Goal: Task Accomplishment & Management: Manage account settings

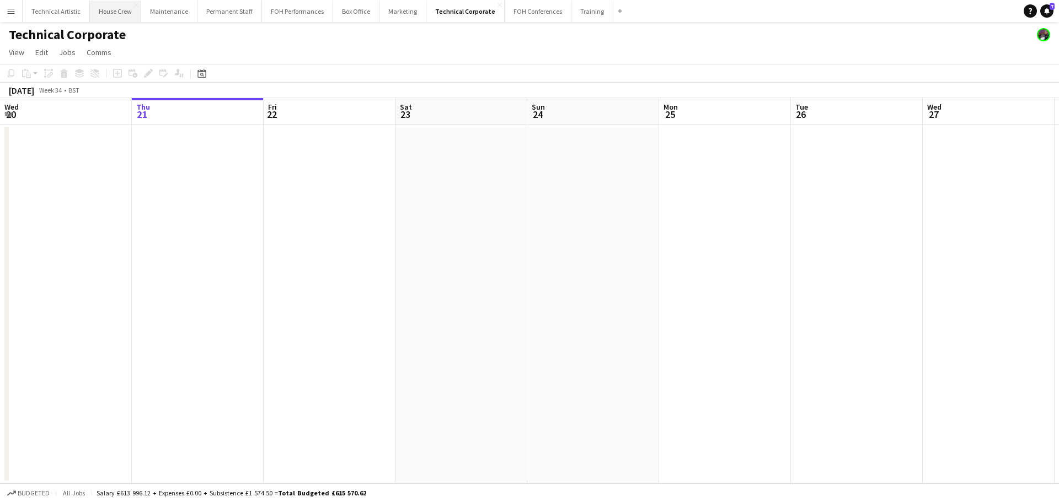
click at [109, 17] on button "House Crew Close" at bounding box center [115, 12] width 51 height 22
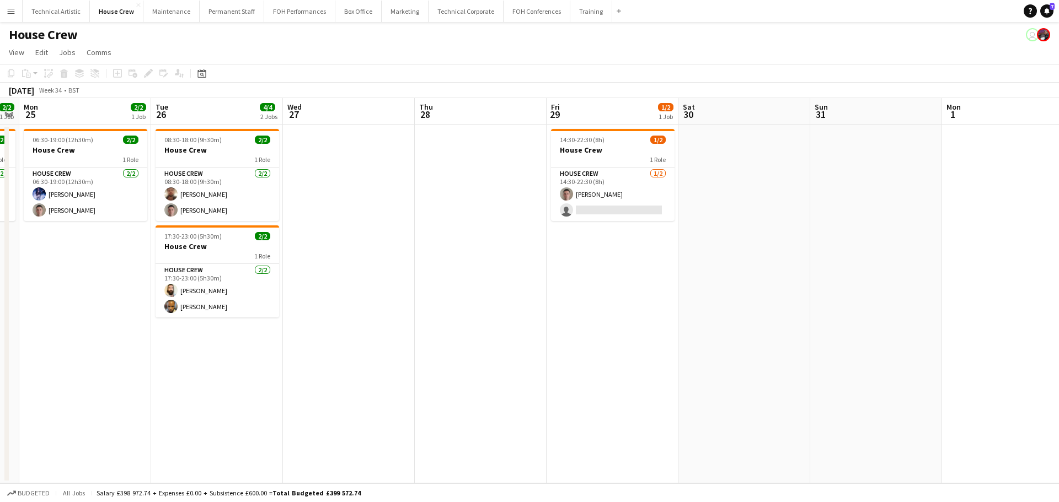
scroll to position [0, 361]
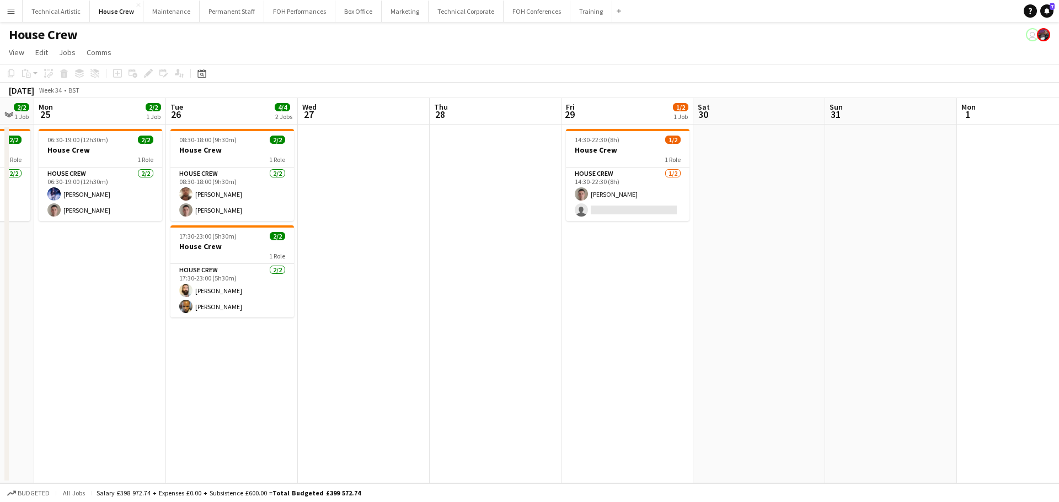
drag, startPoint x: 854, startPoint y: 253, endPoint x: 230, endPoint y: 173, distance: 628.2
click at [230, 173] on app-calendar-viewport "Fri 22 2/2 1 Job Sat 23 Sun 24 2/2 1 Job Mon 25 2/2 1 Job Tue 26 4/4 2 Jobs Wed…" at bounding box center [529, 290] width 1059 height 385
click at [592, 188] on app-card-role "House Crew 1/2 14:30-22:30 (8h) Robert Buckland single-neutral-actions" at bounding box center [628, 194] width 124 height 53
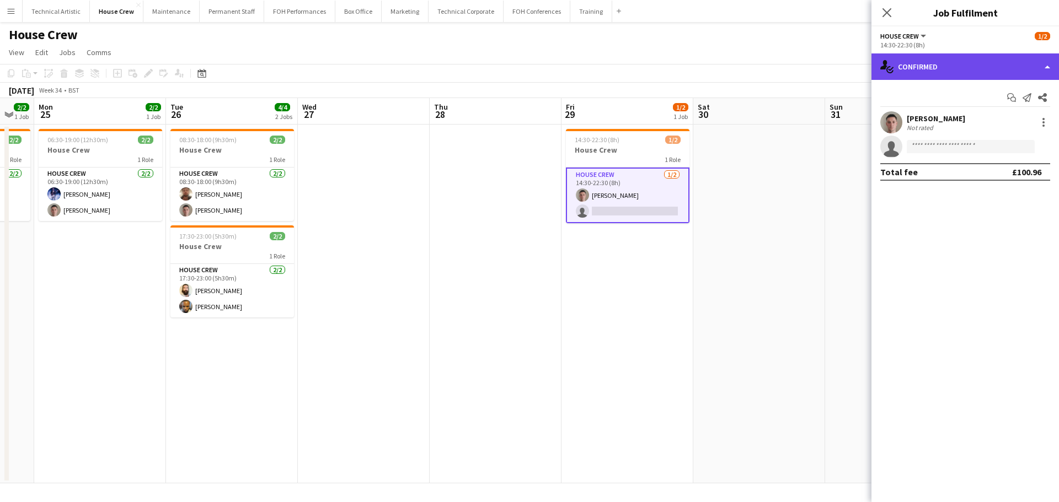
click at [929, 69] on div "single-neutral-actions-check-2 Confirmed" at bounding box center [964, 66] width 187 height 26
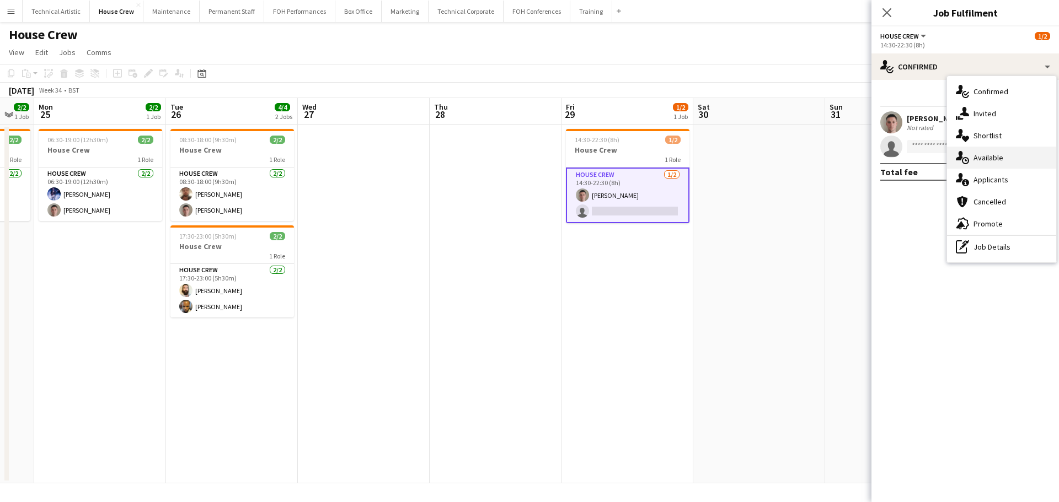
click at [1013, 160] on div "single-neutral-actions-upload Available" at bounding box center [1001, 158] width 109 height 22
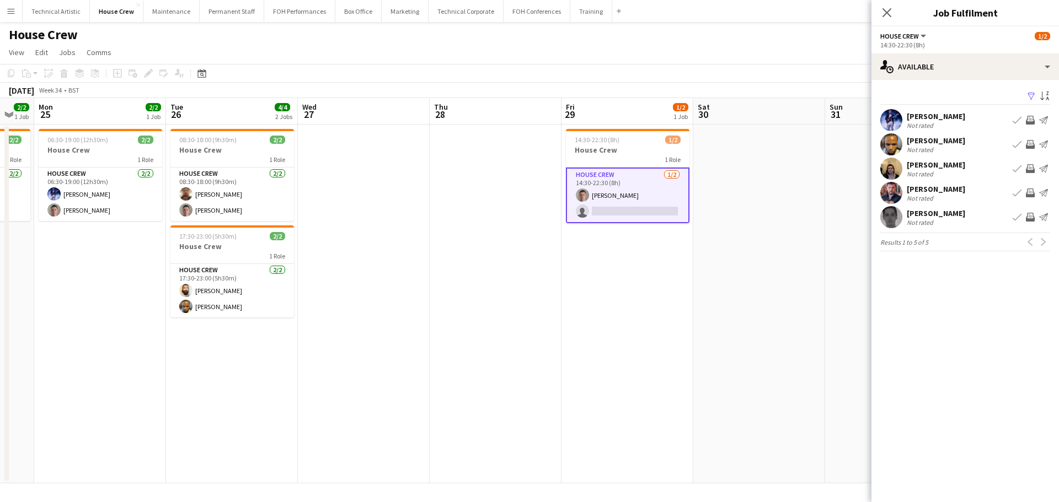
click at [1028, 216] on app-icon "Invite crew" at bounding box center [1030, 217] width 9 height 9
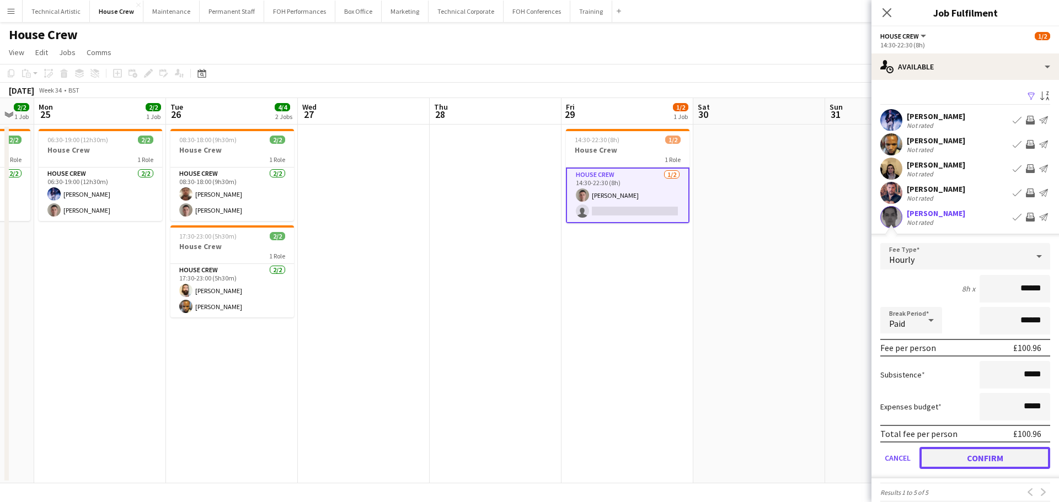
click at [993, 455] on button "Confirm" at bounding box center [984, 458] width 131 height 22
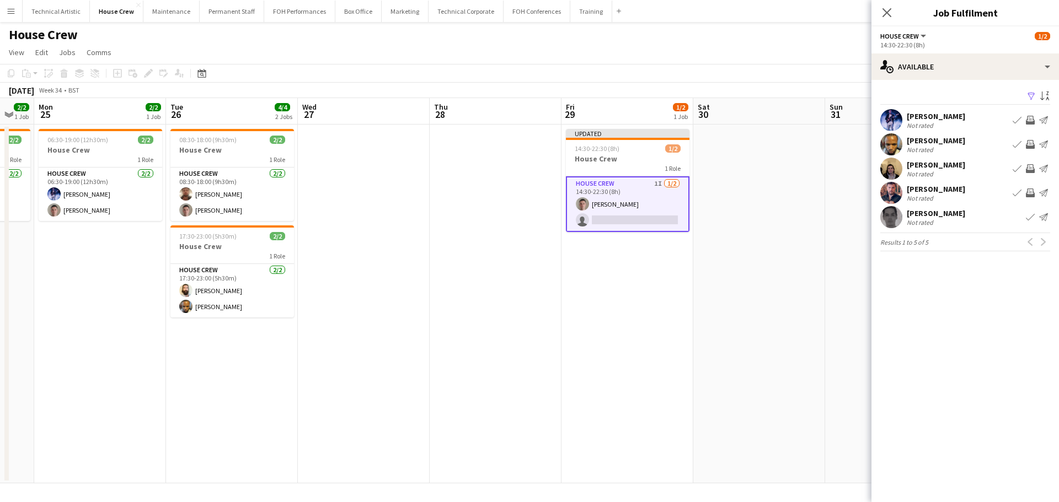
click at [1027, 170] on app-icon "Invite crew" at bounding box center [1030, 168] width 9 height 9
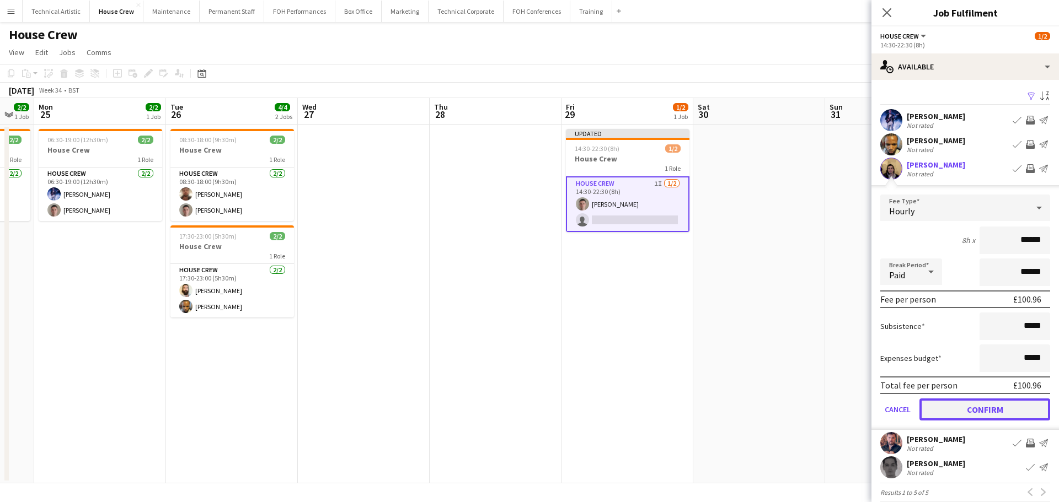
click at [993, 403] on button "Confirm" at bounding box center [984, 410] width 131 height 22
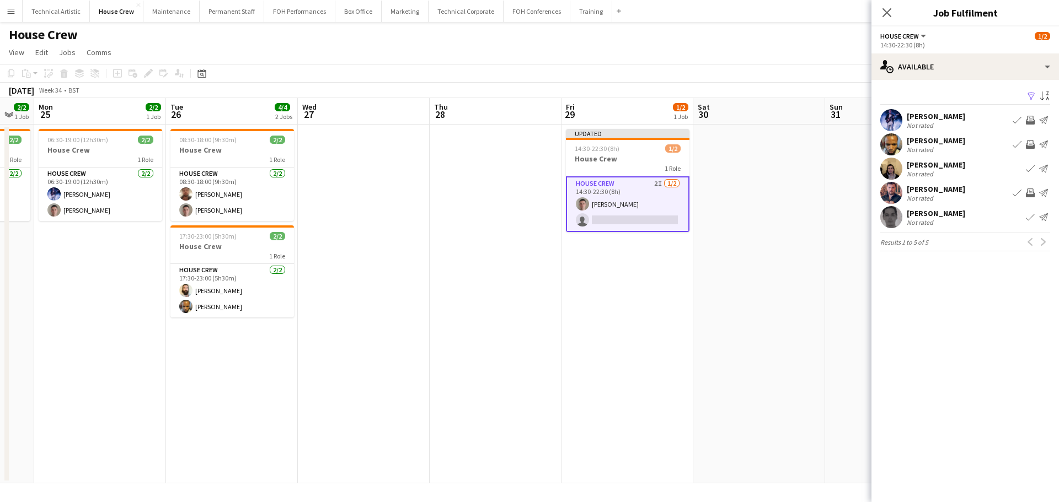
click at [1030, 117] on app-icon "Invite crew" at bounding box center [1030, 120] width 9 height 9
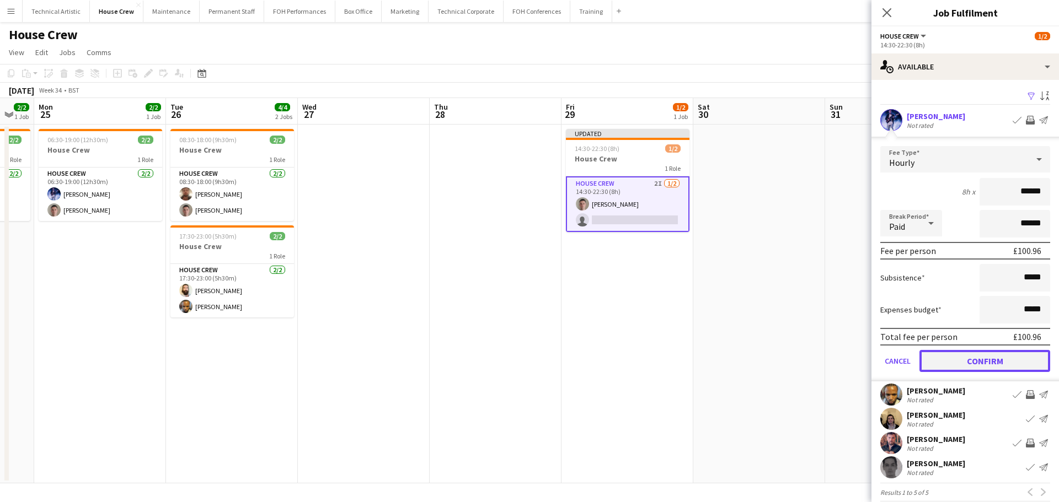
click at [965, 365] on button "Confirm" at bounding box center [984, 361] width 131 height 22
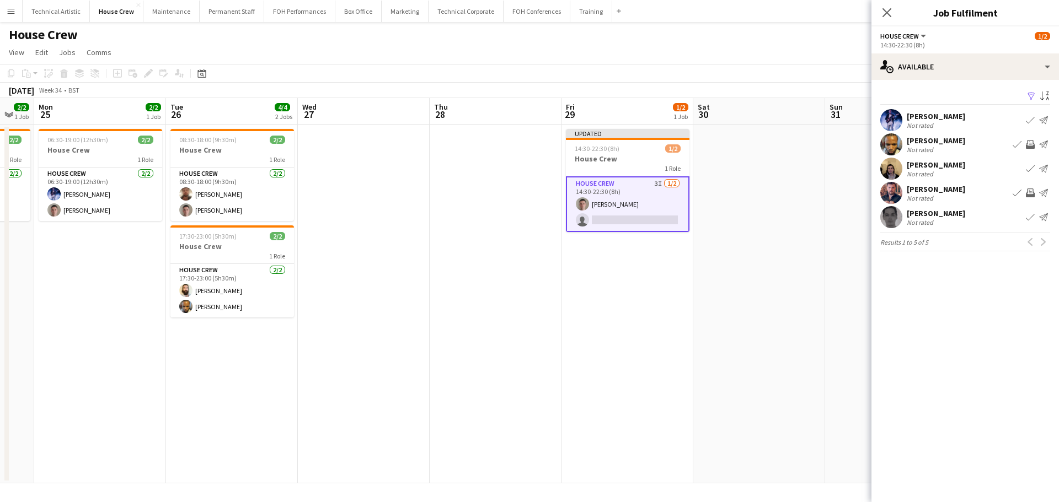
click at [642, 64] on app-toolbar "Copy Paste Paste Ctrl+V Paste with crew Ctrl+Shift+V Paste linked Job Delete Gr…" at bounding box center [529, 73] width 1059 height 19
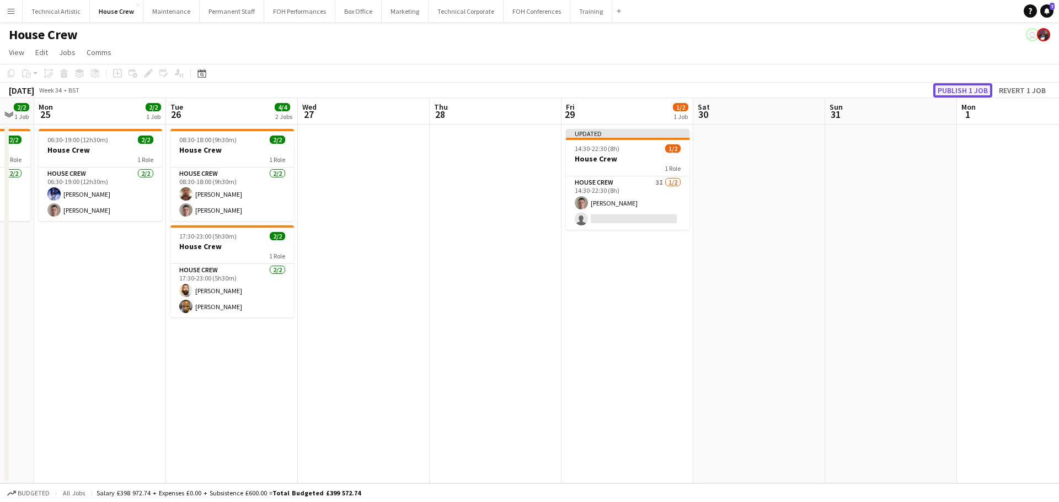
click at [978, 94] on button "Publish 1 job" at bounding box center [962, 90] width 59 height 14
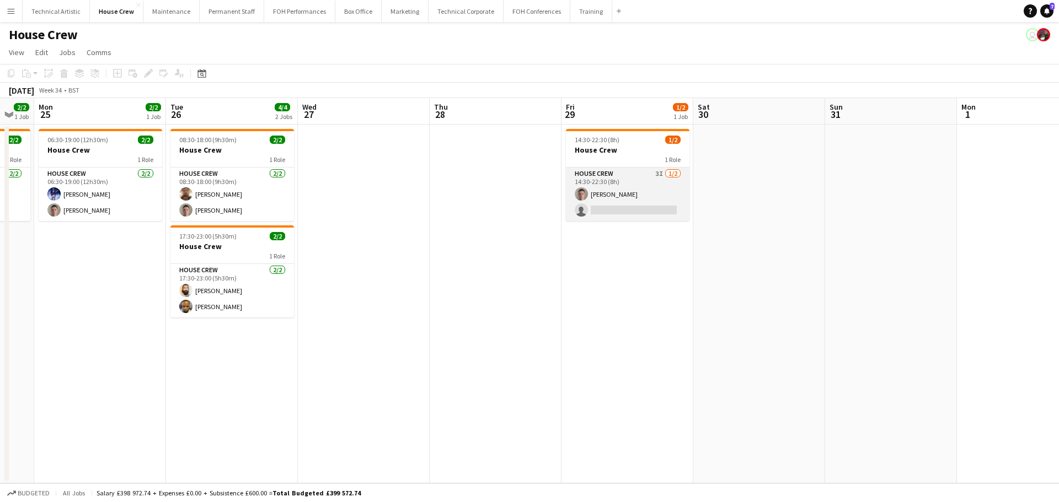
click at [614, 206] on app-card-role "House Crew 3I 1/2 14:30-22:30 (8h) Robert Buckland single-neutral-actions" at bounding box center [628, 194] width 124 height 53
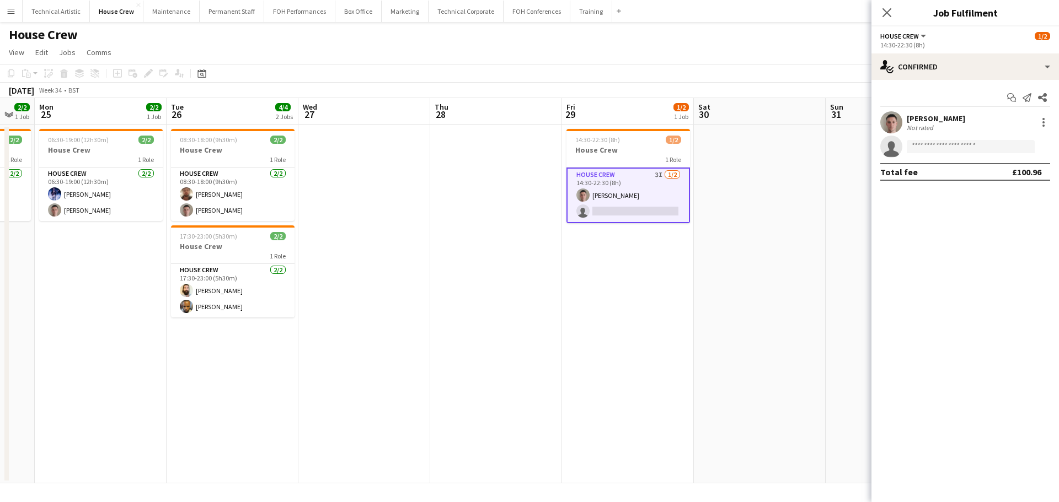
click at [965, 51] on app-options-switcher "House Crew All roles House Crew 1/2 14:30-22:30 (8h)" at bounding box center [964, 39] width 187 height 27
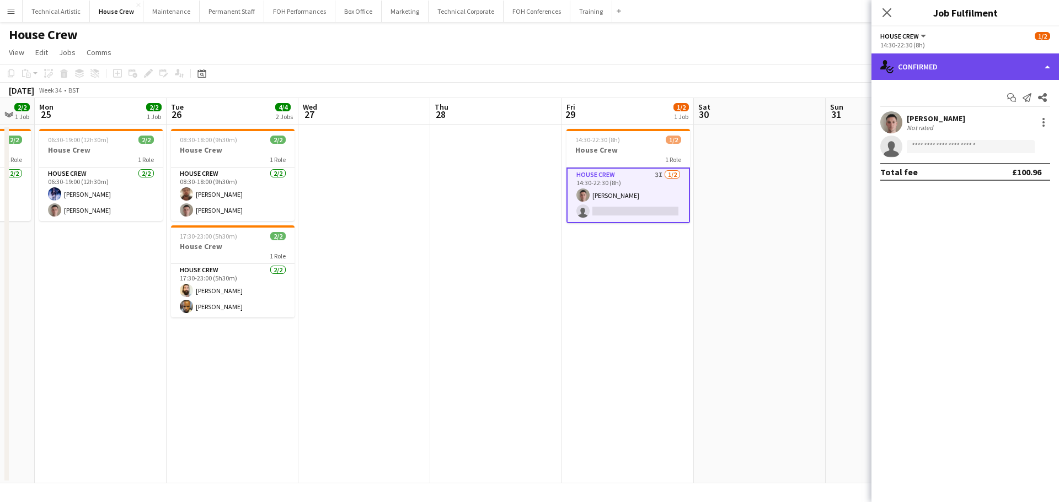
click at [966, 65] on div "single-neutral-actions-check-2 Confirmed" at bounding box center [964, 66] width 187 height 26
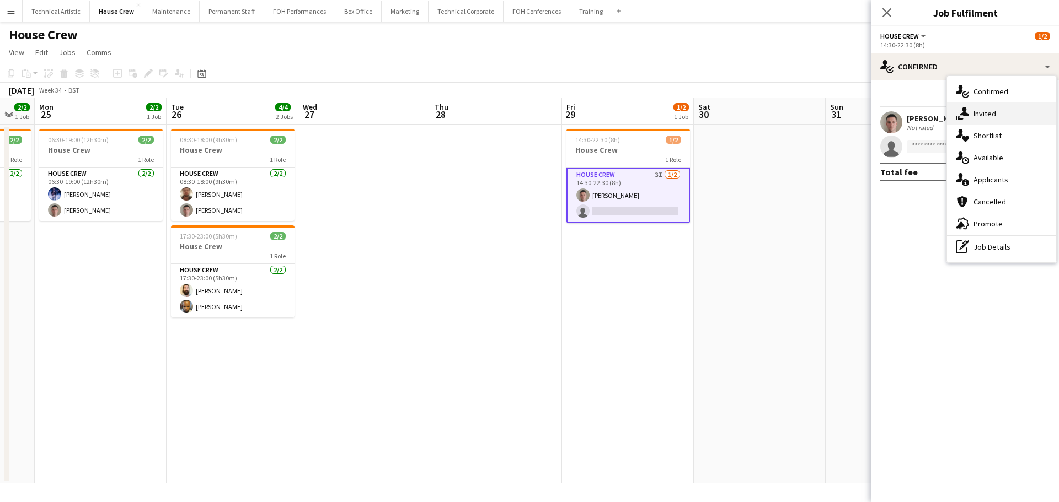
click at [981, 110] on div "single-neutral-actions-share-1 Invited" at bounding box center [1001, 114] width 109 height 22
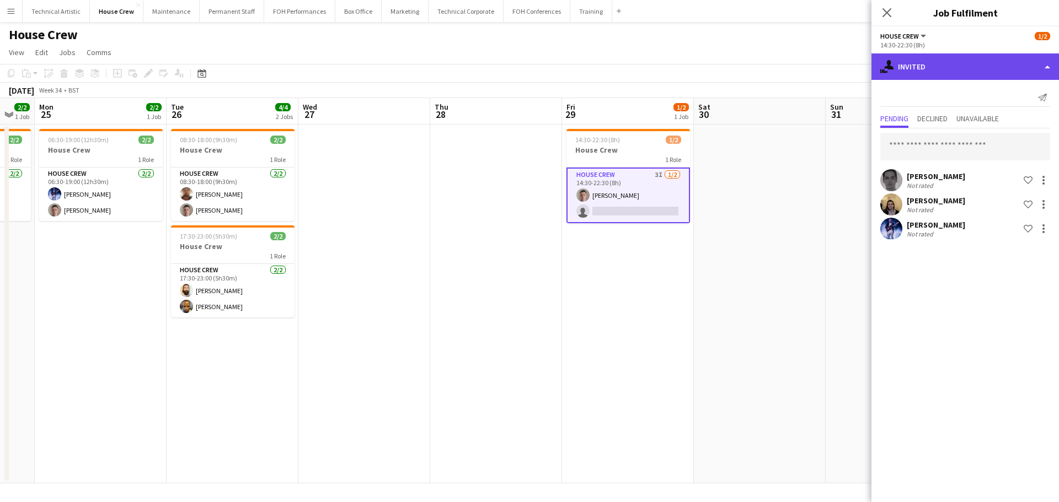
click at [969, 67] on div "single-neutral-actions-share-1 Invited" at bounding box center [964, 66] width 187 height 26
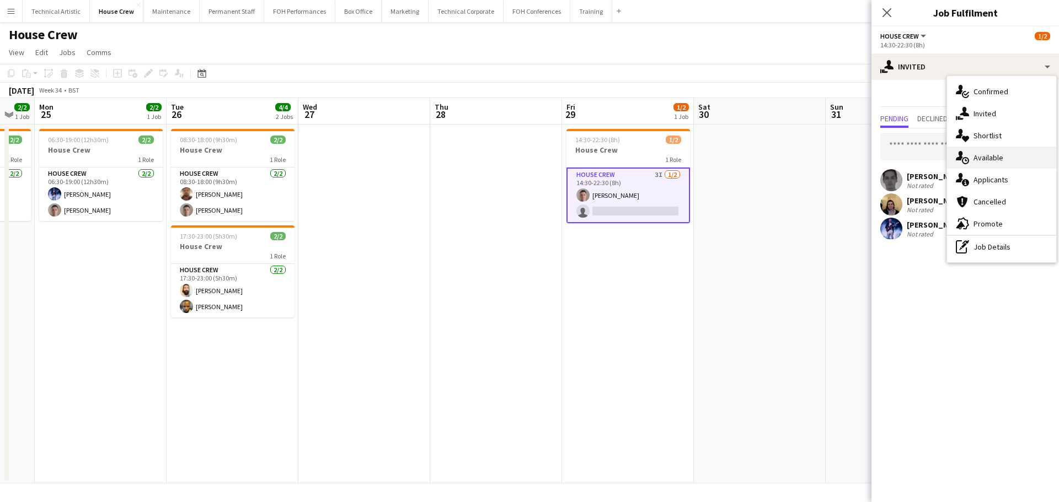
click at [1024, 158] on div "single-neutral-actions-upload Available" at bounding box center [1001, 158] width 109 height 22
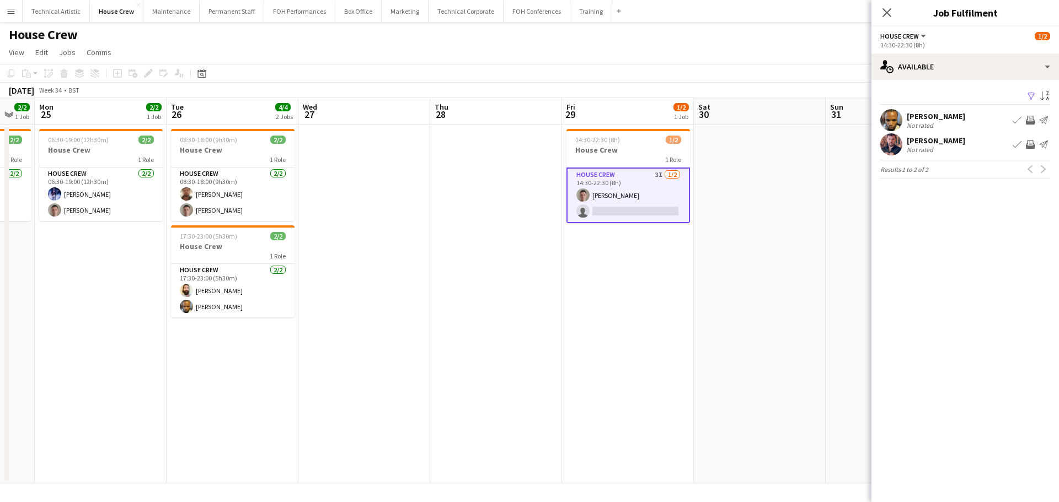
click at [1026, 119] on app-icon "Invite crew" at bounding box center [1030, 120] width 9 height 9
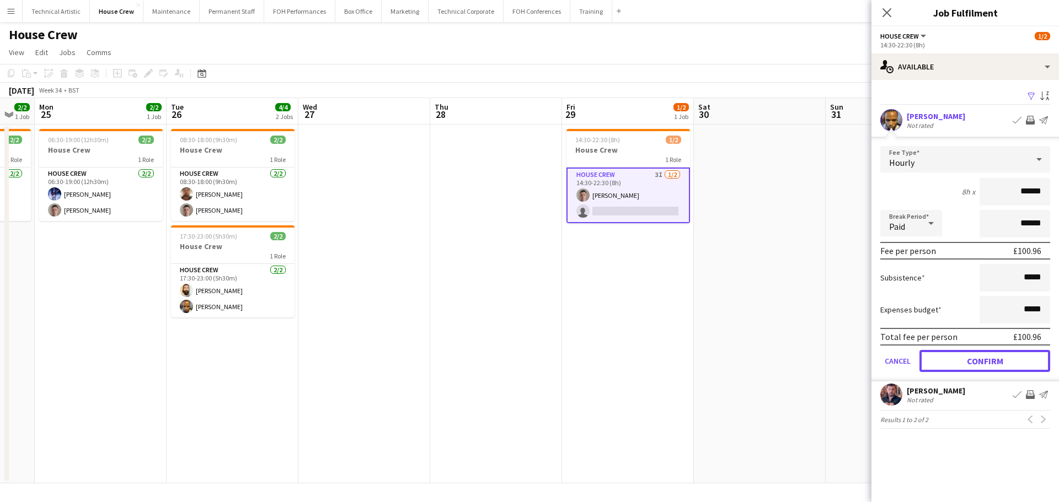
drag, startPoint x: 1011, startPoint y: 367, endPoint x: 918, endPoint y: 271, distance: 134.1
click at [1011, 368] on button "Confirm" at bounding box center [984, 361] width 131 height 22
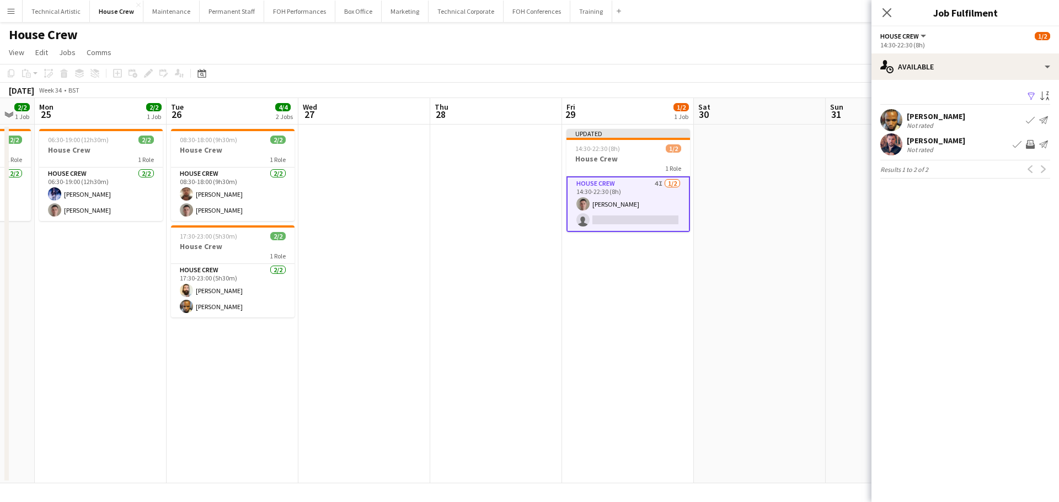
click at [798, 70] on app-toolbar "Copy Paste Paste Ctrl+V Paste with crew Ctrl+Shift+V Paste linked Job Delete Gr…" at bounding box center [529, 73] width 1059 height 19
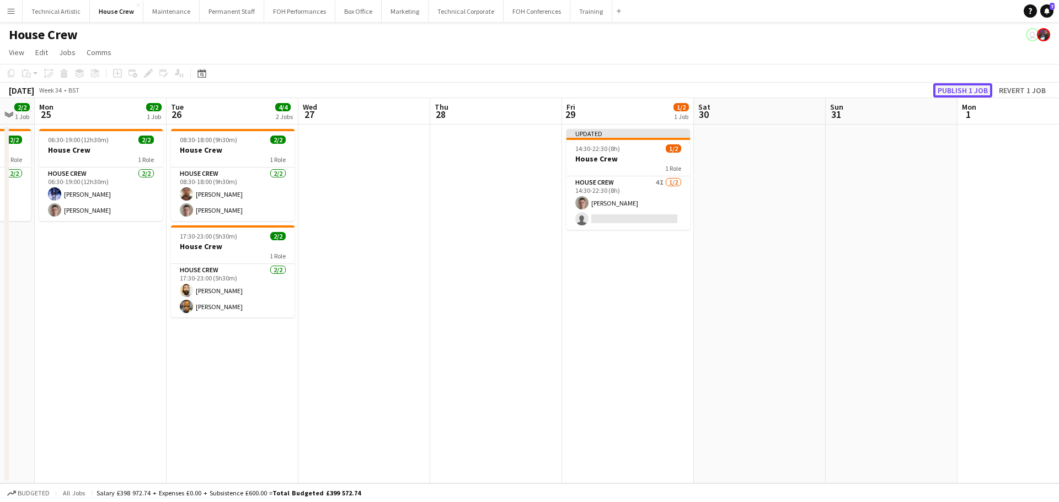
click at [946, 85] on button "Publish 1 job" at bounding box center [962, 90] width 59 height 14
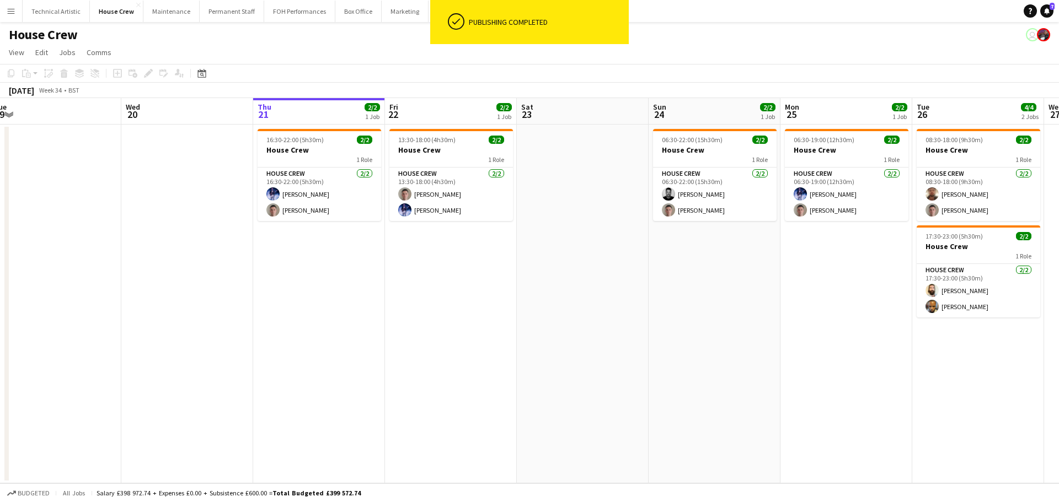
scroll to position [0, 264]
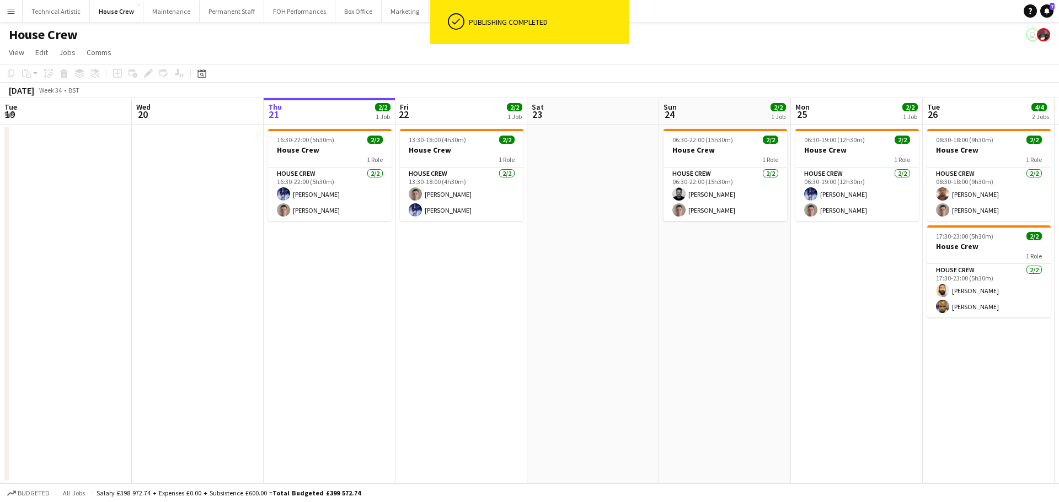
drag, startPoint x: 215, startPoint y: 249, endPoint x: 971, endPoint y: 258, distance: 756.0
click at [971, 258] on app-calendar-viewport "Sun 17 Mon 18 Tue 19 Wed 20 Thu 21 2/2 1 Job Fri 22 2/2 1 Job Sat 23 Sun 24 2/2…" at bounding box center [529, 290] width 1059 height 385
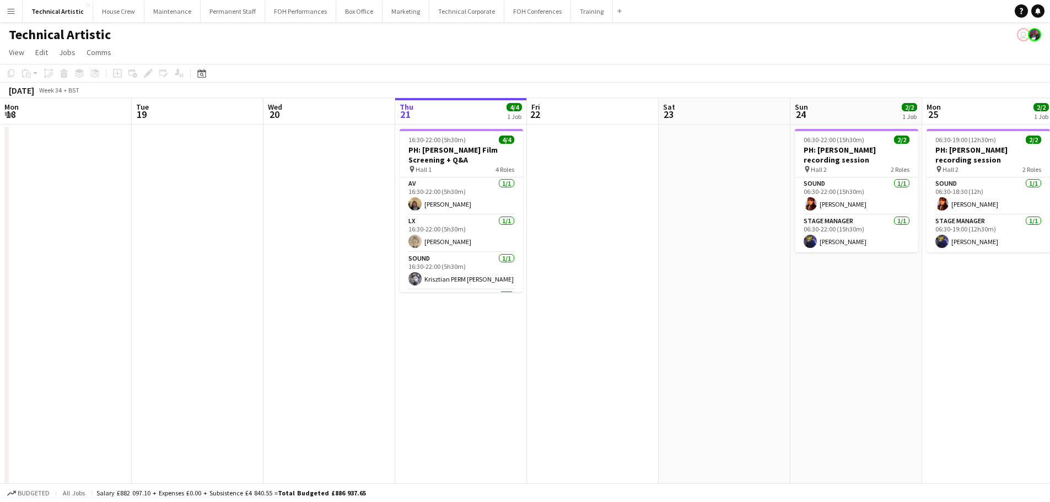
scroll to position [0, 264]
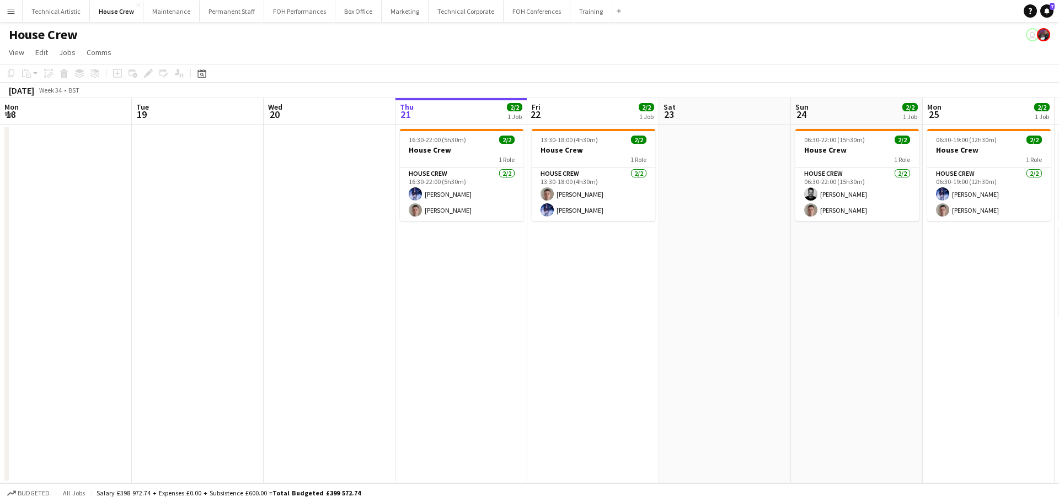
scroll to position [0, 264]
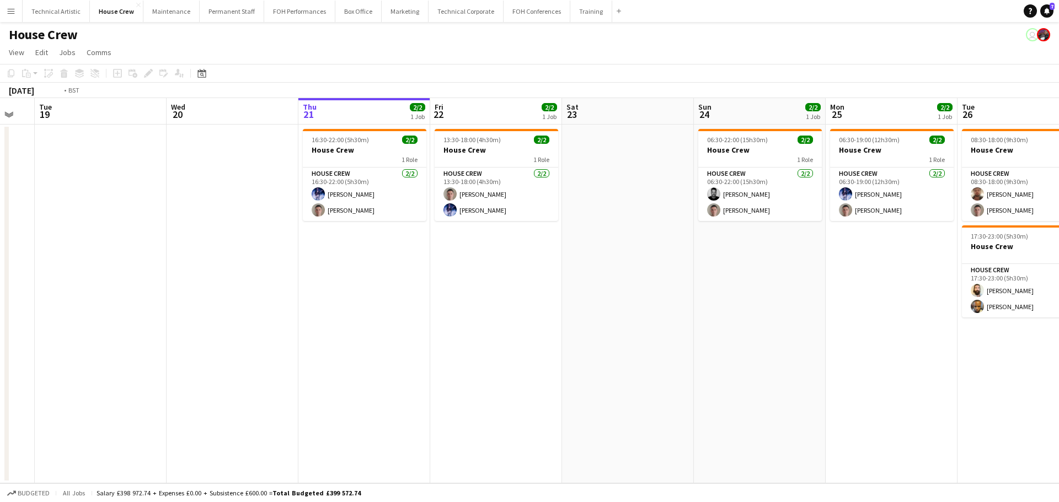
drag, startPoint x: 66, startPoint y: 298, endPoint x: 545, endPoint y: 188, distance: 491.0
click at [545, 188] on app-calendar-viewport "Sun 17 Mon 18 Tue 19 Wed 20 Thu 21 2/2 1 Job Fri 22 2/2 1 Job Sat 23 Sun 24 2/2…" at bounding box center [529, 290] width 1059 height 385
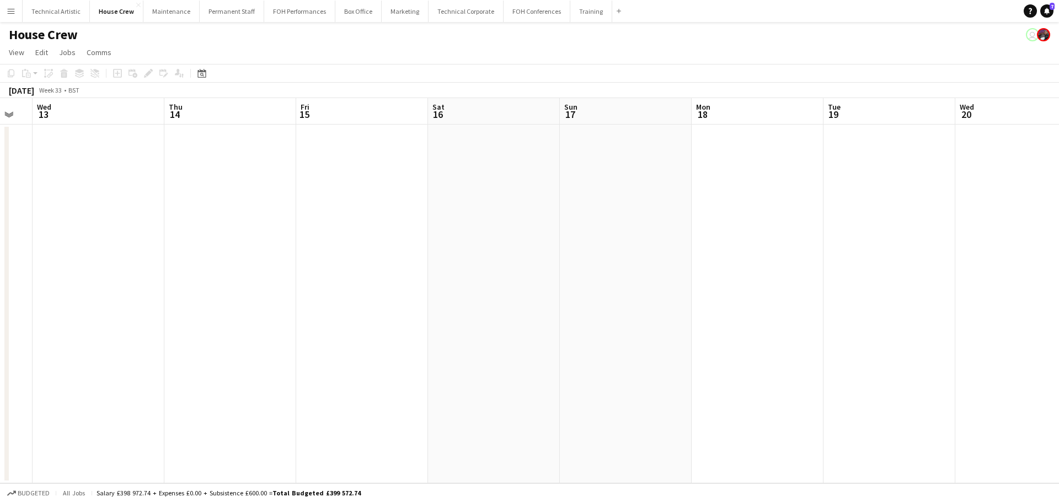
drag, startPoint x: 216, startPoint y: 247, endPoint x: 576, endPoint y: 175, distance: 366.7
click at [576, 175] on app-calendar-viewport "Mon 11 Tue 12 Wed 13 Thu 14 Fri 15 Sat 16 Sun 17 Mon 18 Tue 19 Wed 20 Thu 21 2/…" at bounding box center [529, 290] width 1059 height 385
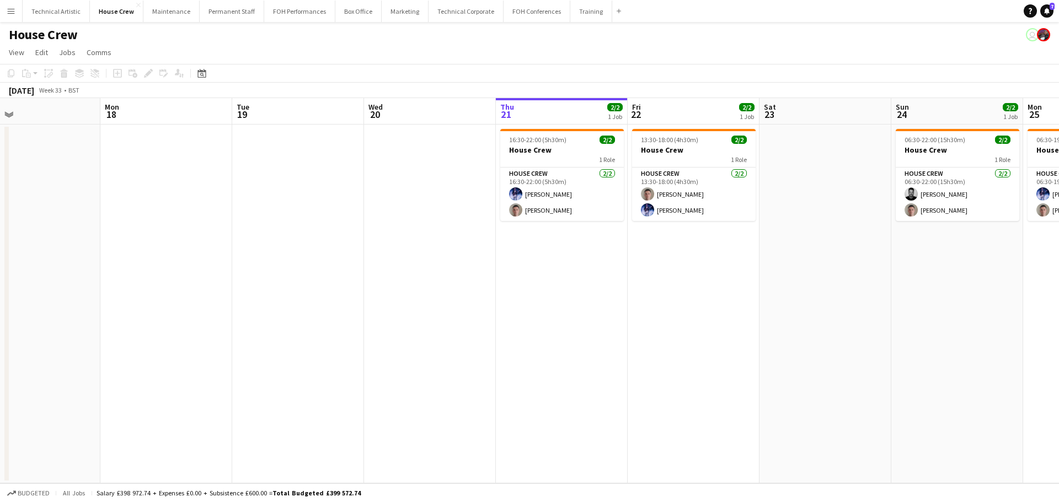
drag, startPoint x: 779, startPoint y: 230, endPoint x: 304, endPoint y: 136, distance: 483.5
click at [304, 136] on app-calendar-viewport "Wed 13 Thu 14 Fri 15 Sat 16 Sun 17 Mon 18 Tue 19 Wed 20 Thu 21 2/2 1 Job Fri 22…" at bounding box center [529, 290] width 1059 height 385
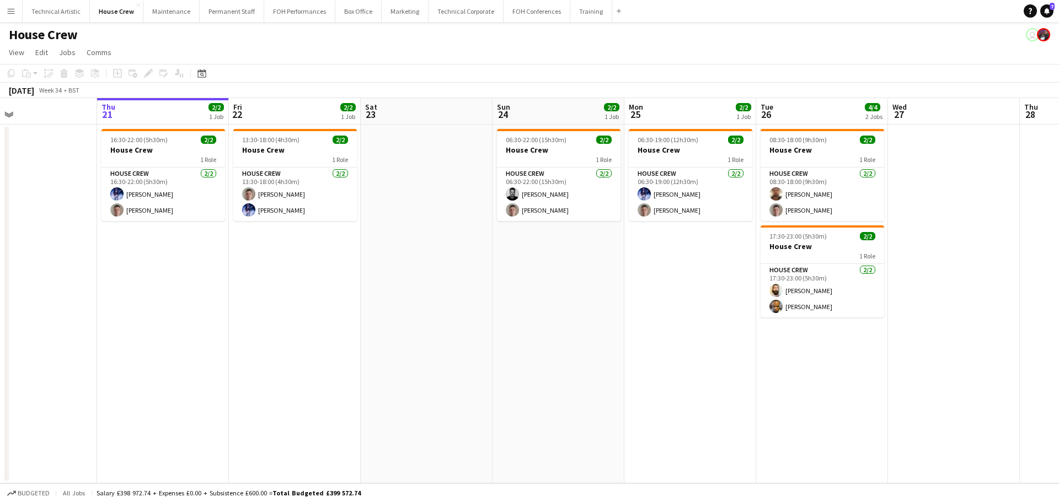
drag, startPoint x: 725, startPoint y: 266, endPoint x: 326, endPoint y: 100, distance: 431.8
click at [326, 100] on app-calendar-viewport "Sun 17 Mon 18 Tue 19 Wed 20 Thu 21 2/2 1 Job Fri 22 2/2 1 Job Sat 23 Sun 24 2/2…" at bounding box center [529, 290] width 1059 height 385
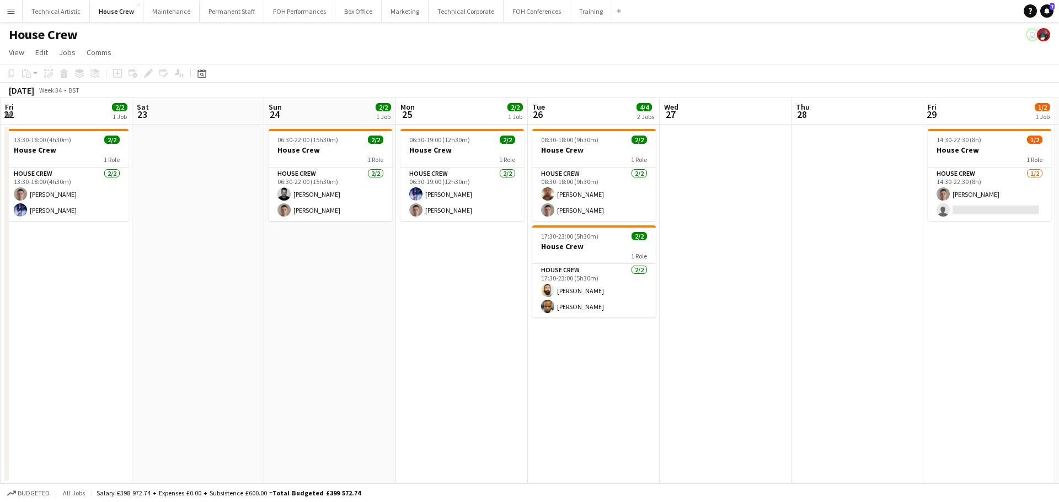
scroll to position [0, 555]
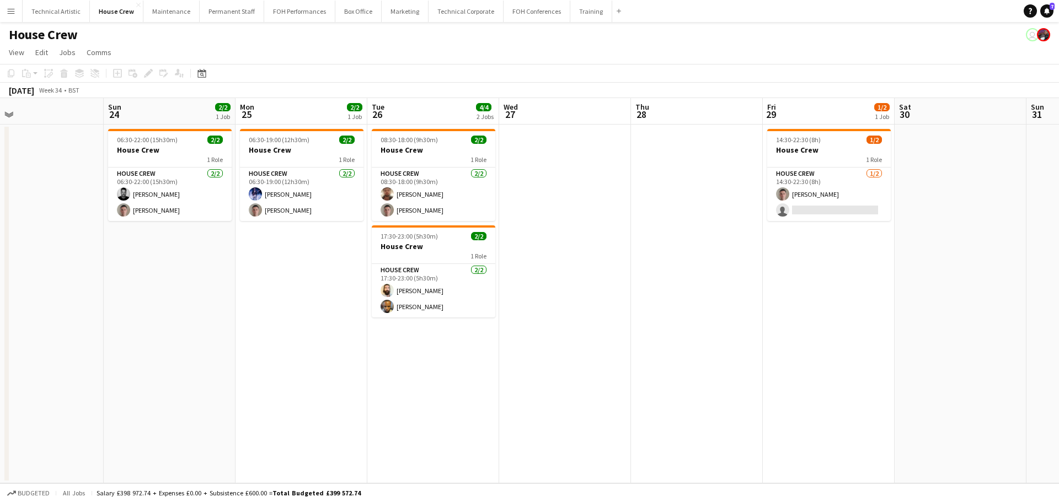
drag, startPoint x: 902, startPoint y: 306, endPoint x: 513, endPoint y: 230, distance: 396.1
click at [513, 230] on app-calendar-viewport "Tue 19 Wed 20 Thu 21 2/2 1 Job Fri 22 2/2 1 Job Sat 23 Sun 24 2/2 1 Job Mon 25 …" at bounding box center [529, 290] width 1059 height 385
click at [51, 12] on button "Technical Artistic Close" at bounding box center [56, 12] width 67 height 22
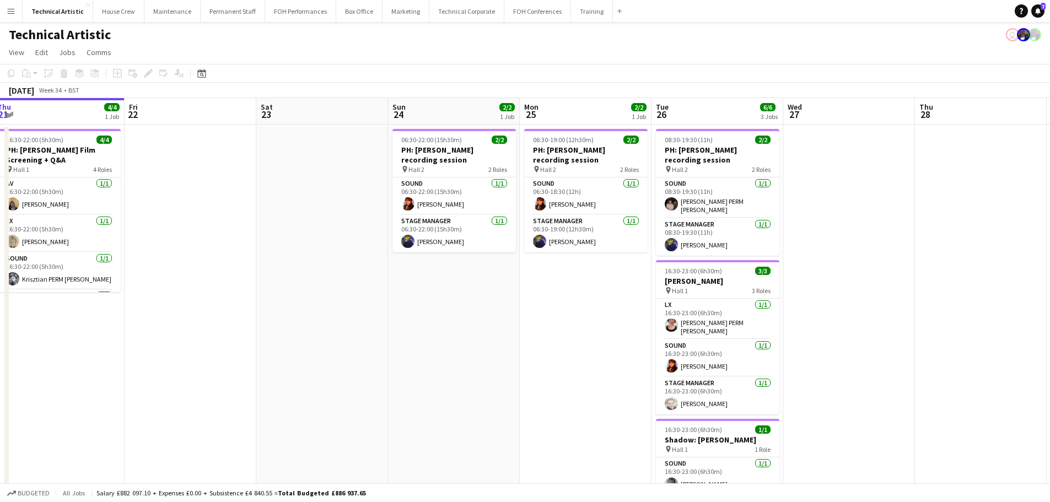
scroll to position [0, 422]
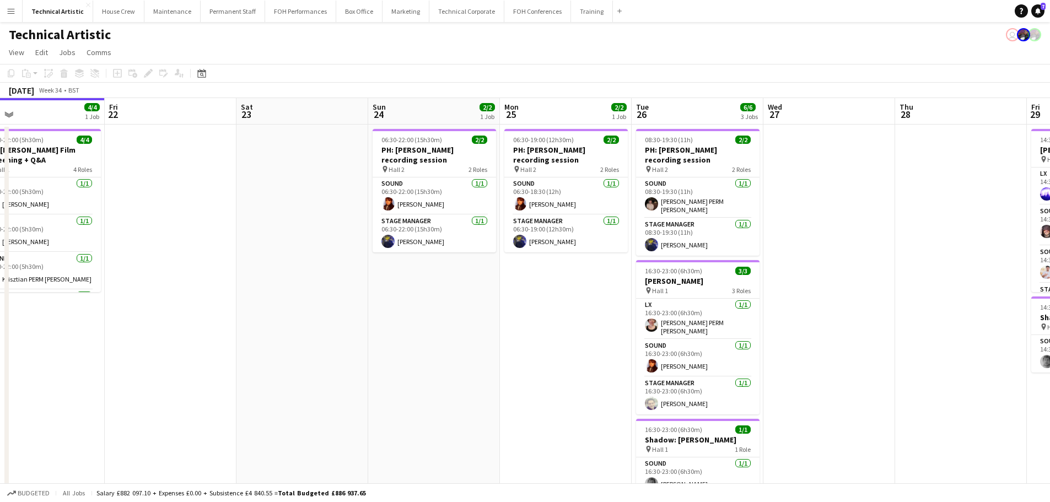
drag, startPoint x: 867, startPoint y: 261, endPoint x: 778, endPoint y: 248, distance: 89.8
click at [778, 248] on app-calendar-viewport "Mon 18 Tue 19 Wed 20 Thu 21 4/4 1 Job Fri 22 Sat 23 Sun 24 2/2 1 Job Mon 25 2/2…" at bounding box center [525, 310] width 1050 height 425
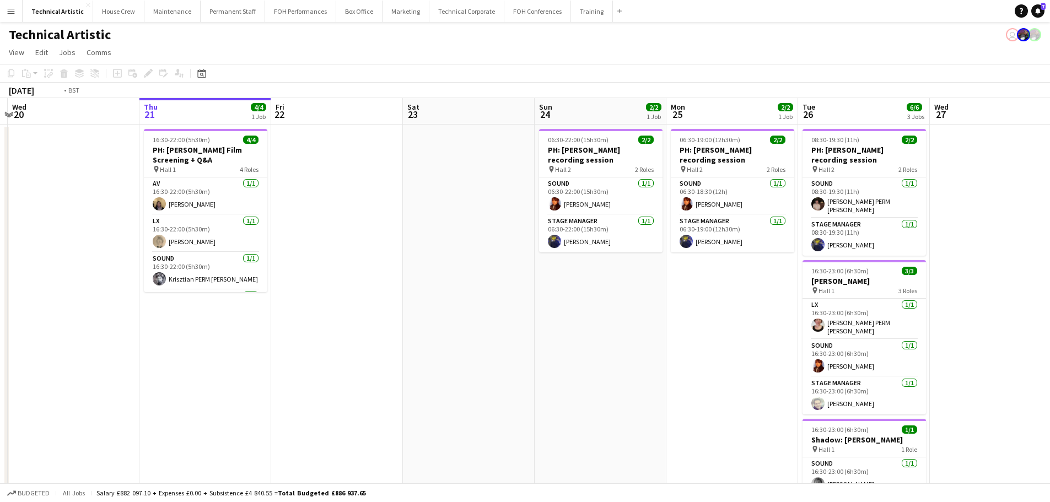
scroll to position [0, 324]
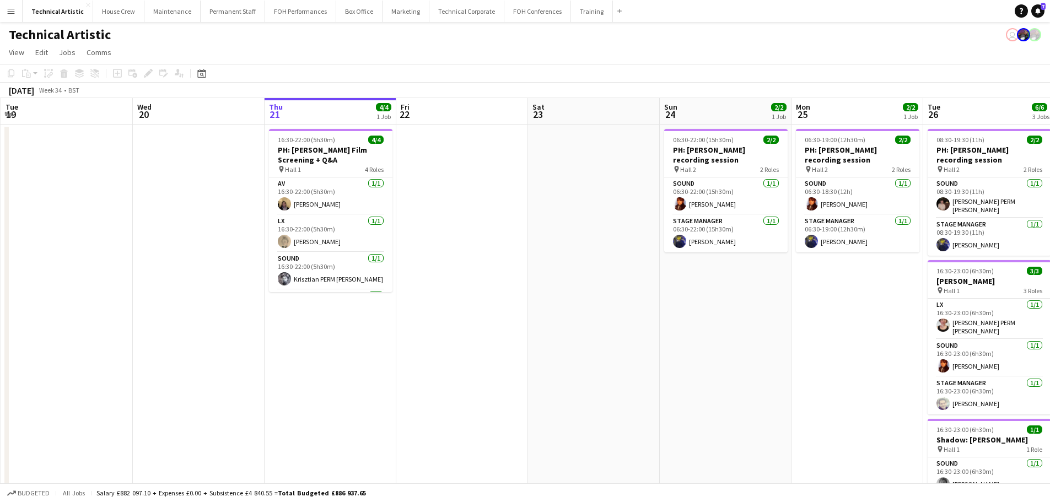
drag, startPoint x: 487, startPoint y: 287, endPoint x: 778, endPoint y: 255, distance: 292.9
click at [778, 255] on app-calendar-viewport "Sat 16 Sun 17 Mon 18 Tue 19 Wed 20 Thu 21 4/4 1 Job Fri 22 Sat 23 Sun 24 2/2 1 …" at bounding box center [525, 310] width 1050 height 425
